Goal: Complete application form: Complete application form

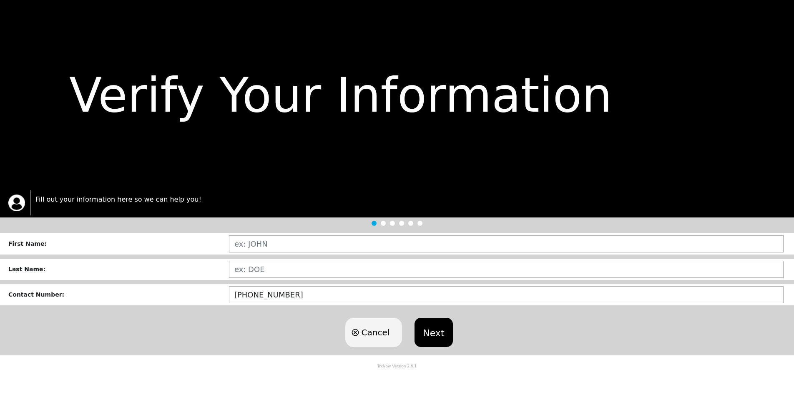
click at [198, 244] on div "First Name :" at bounding box center [118, 244] width 221 height 9
click at [180, 246] on div "First Name :" at bounding box center [118, 244] width 221 height 9
click at [35, 244] on div "First Name :" at bounding box center [397, 244] width 794 height 21
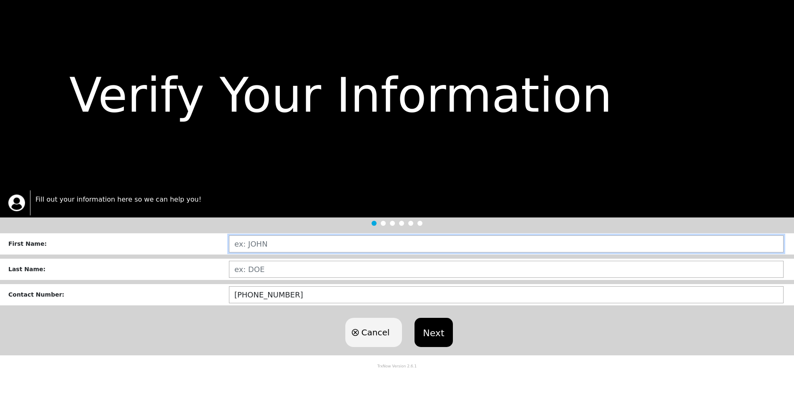
click at [293, 245] on input "text" at bounding box center [506, 244] width 555 height 17
type input "AL"
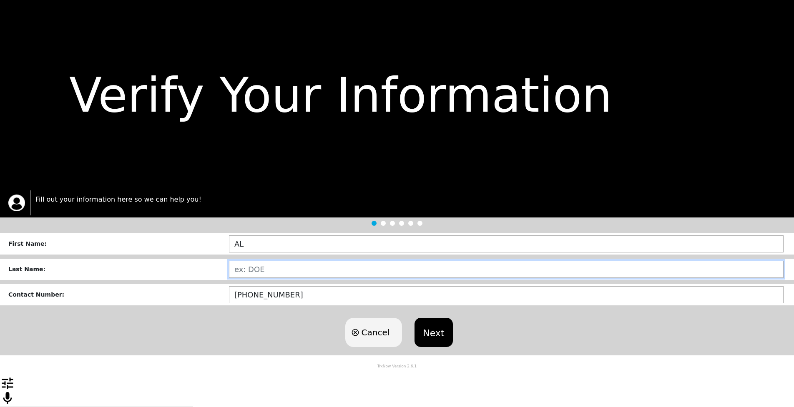
click at [277, 272] on input "text" at bounding box center [506, 269] width 555 height 17
type input "[PERSON_NAME]"
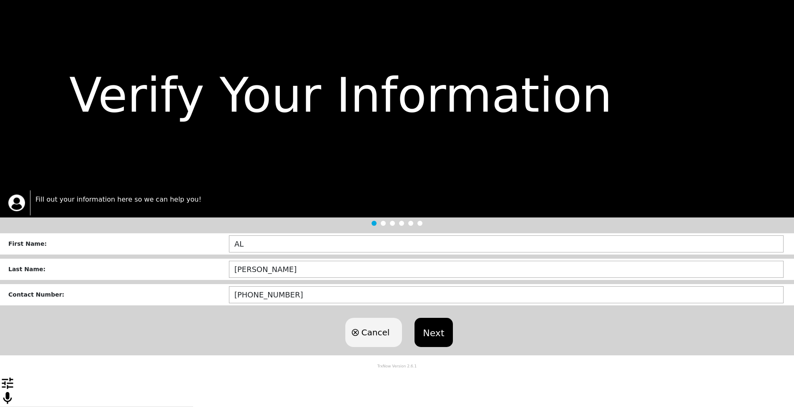
click at [440, 345] on button "Next" at bounding box center [434, 332] width 38 height 29
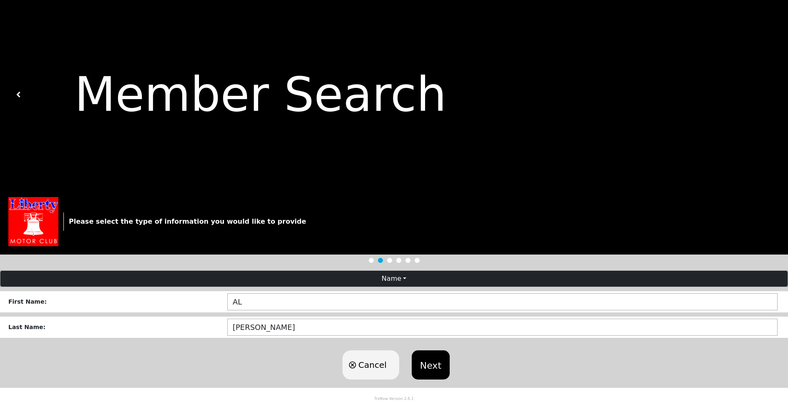
click at [437, 377] on button "Next" at bounding box center [431, 365] width 38 height 29
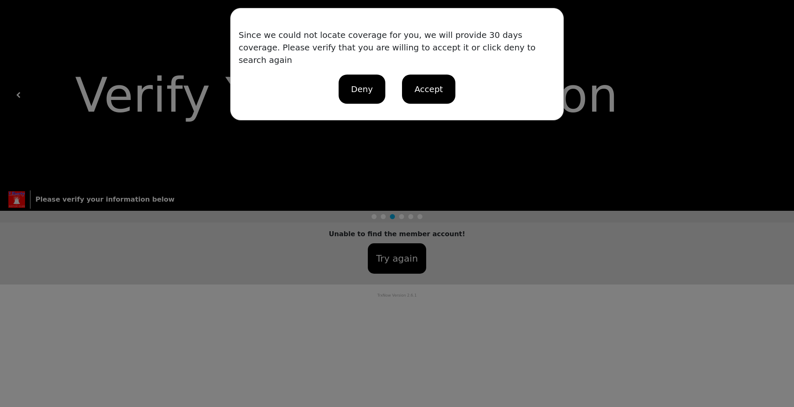
click at [368, 58] on p "Powered by TrxNow" at bounding box center [396, 53] width 65 height 10
click at [372, 65] on div "Loading user experience Powered by TrxNow" at bounding box center [397, 46] width 774 height 37
click at [421, 58] on p "Powered by TrxNow" at bounding box center [396, 53] width 65 height 10
click at [384, 259] on div "Since we could not locate coverage for you, we will provide 30 days coverage. P…" at bounding box center [397, 203] width 794 height 407
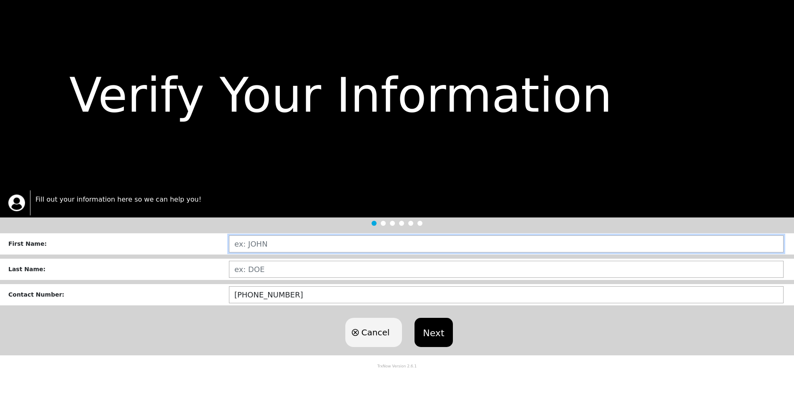
click at [276, 244] on input "text" at bounding box center [506, 244] width 555 height 17
type input "ALFRED"
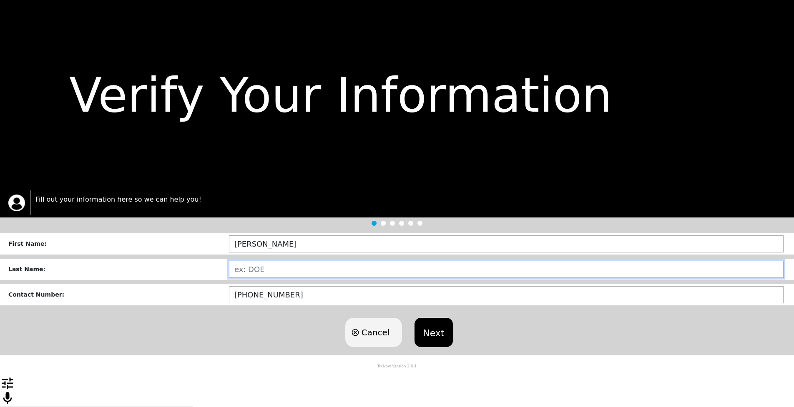
click at [276, 278] on input "text" at bounding box center [506, 269] width 555 height 17
type input "[PERSON_NAME]"
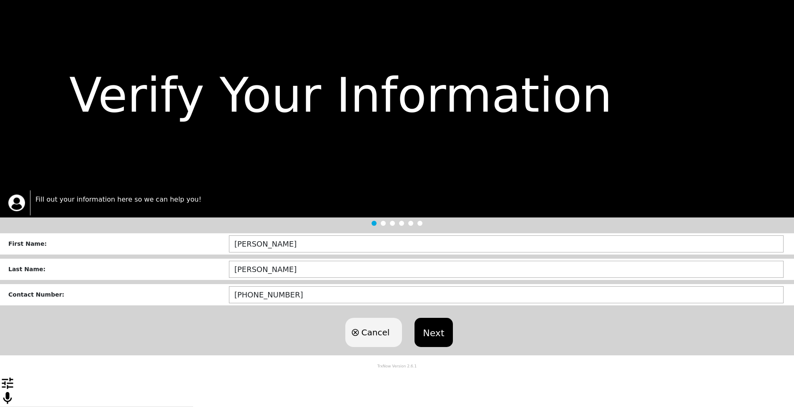
click at [443, 335] on button "Next" at bounding box center [434, 332] width 38 height 29
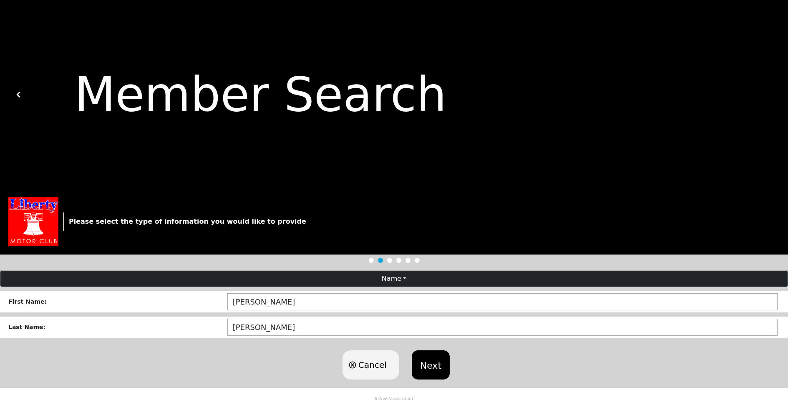
scroll to position [3, 0]
click at [431, 374] on button "Next" at bounding box center [431, 365] width 38 height 29
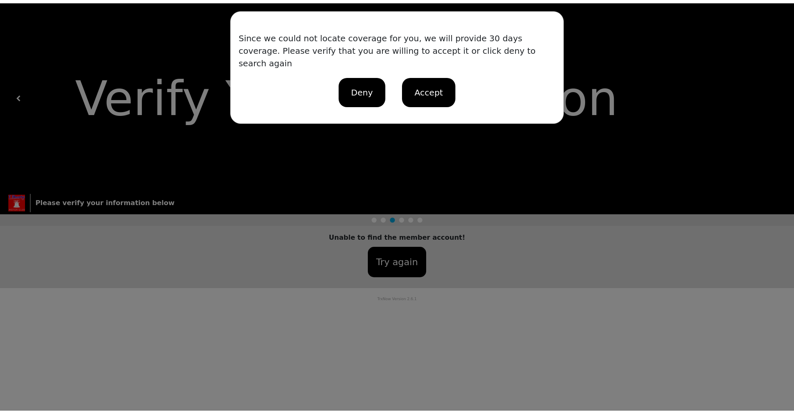
scroll to position [0, 0]
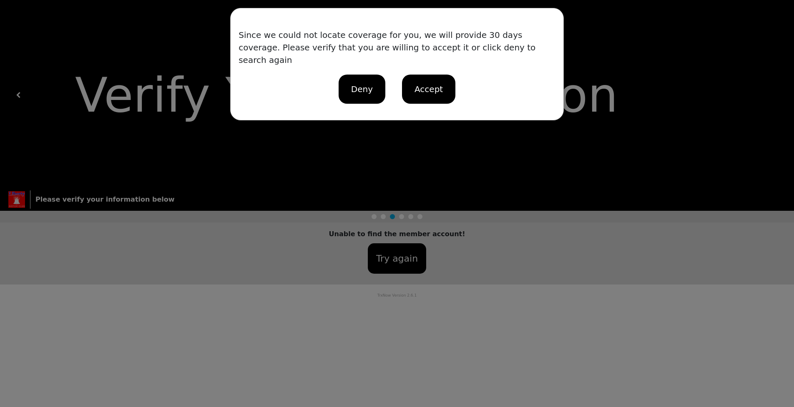
click at [437, 65] on div "Loading user experience Powered by TrxNow" at bounding box center [397, 46] width 774 height 37
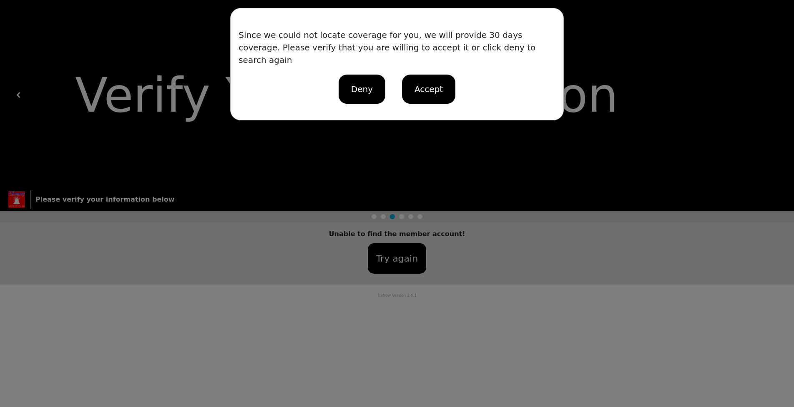
click at [437, 65] on div "Loading user experience Powered by TrxNow" at bounding box center [397, 46] width 774 height 37
click at [422, 58] on p "Powered by TrxNow" at bounding box center [396, 53] width 65 height 10
click at [396, 65] on div "Loading user experience Powered by TrxNow" at bounding box center [397, 46] width 774 height 37
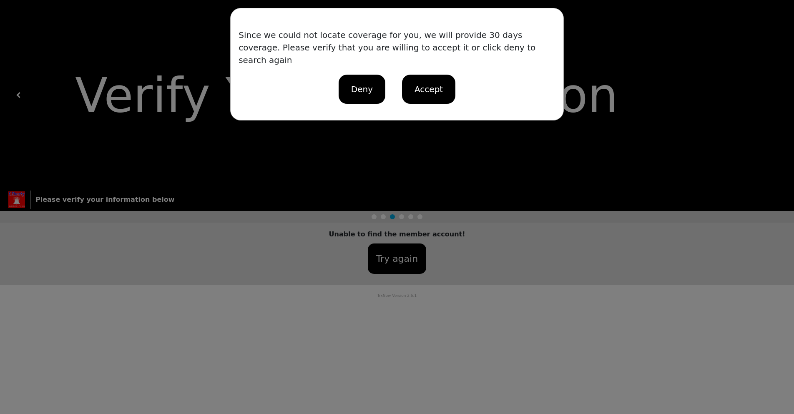
click at [12, 203] on div "Since we could not locate coverage for you, we will provide 30 days coverage. P…" at bounding box center [397, 207] width 794 height 414
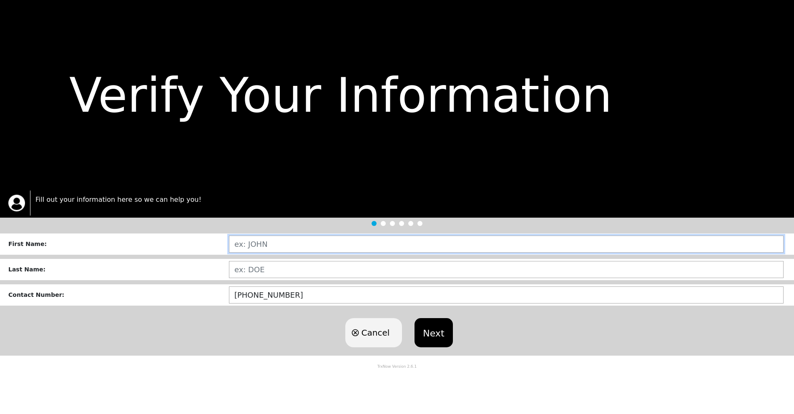
click at [273, 244] on input "text" at bounding box center [506, 244] width 555 height 17
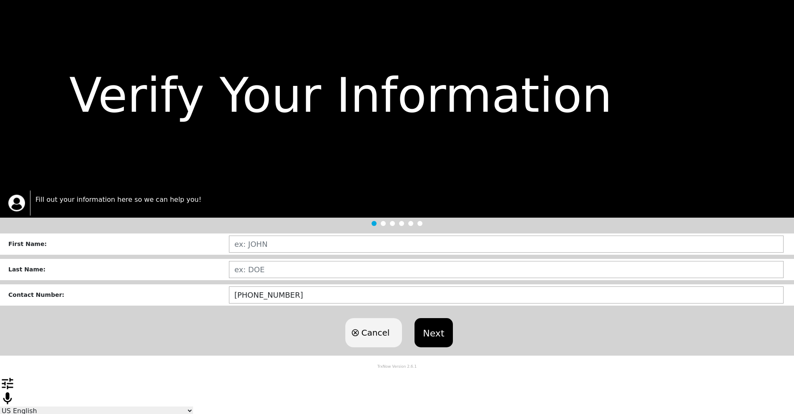
click at [383, 222] on div at bounding box center [383, 223] width 5 height 5
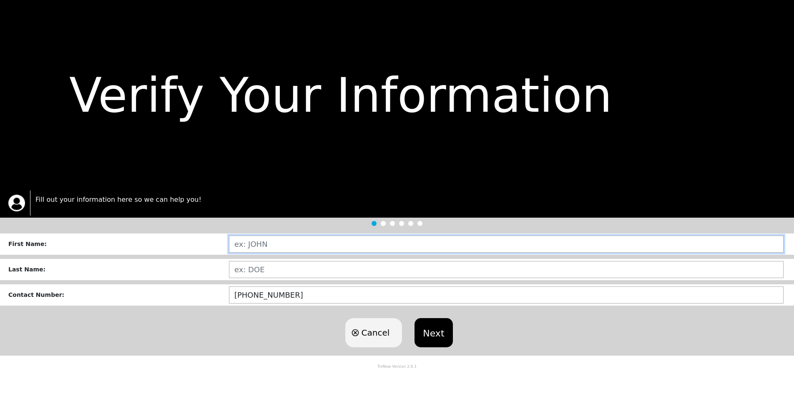
click at [315, 248] on input "text" at bounding box center [506, 244] width 555 height 17
type input "A"
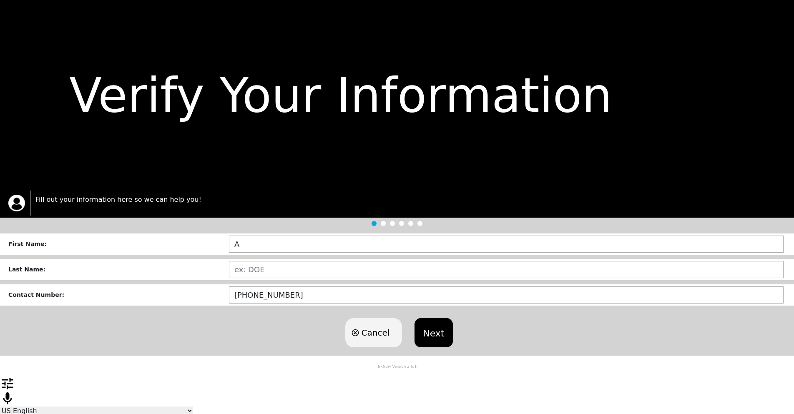
click at [15, 202] on img at bounding box center [16, 203] width 17 height 17
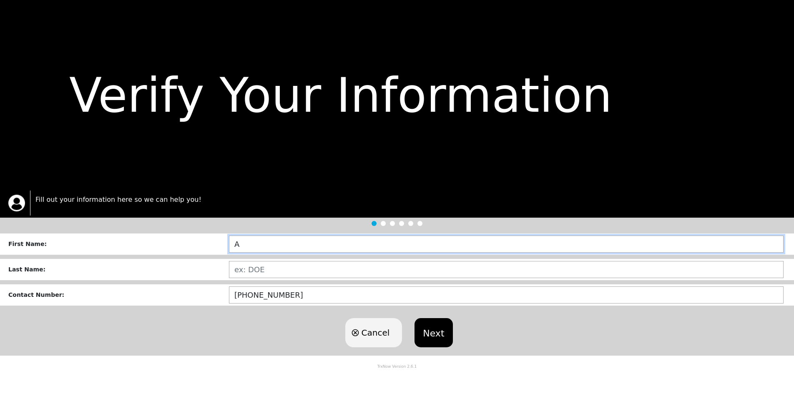
click at [266, 250] on input "A" at bounding box center [506, 244] width 555 height 17
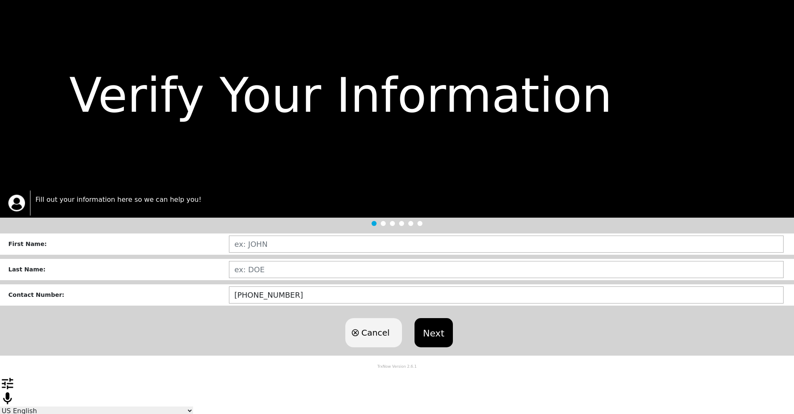
click at [13, 201] on img at bounding box center [16, 203] width 17 height 17
click at [56, 198] on p "Fill out your information here so we can help you!" at bounding box center [410, 200] width 750 height 10
